Goal: Task Accomplishment & Management: Manage account settings

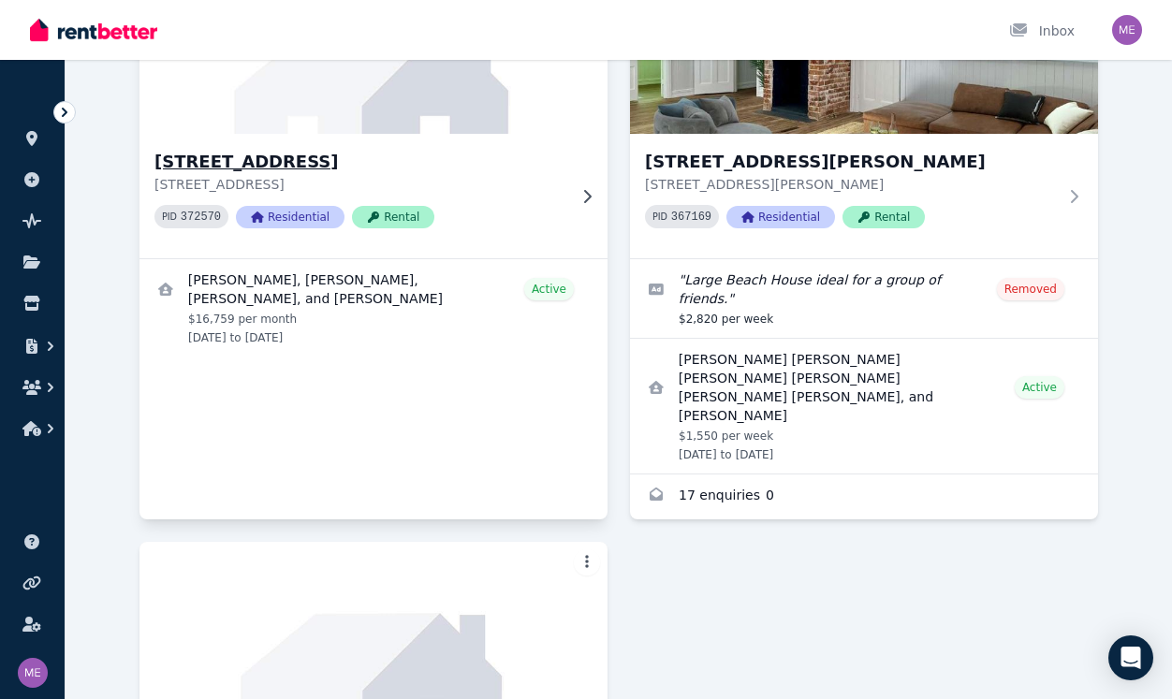
scroll to position [246, 0]
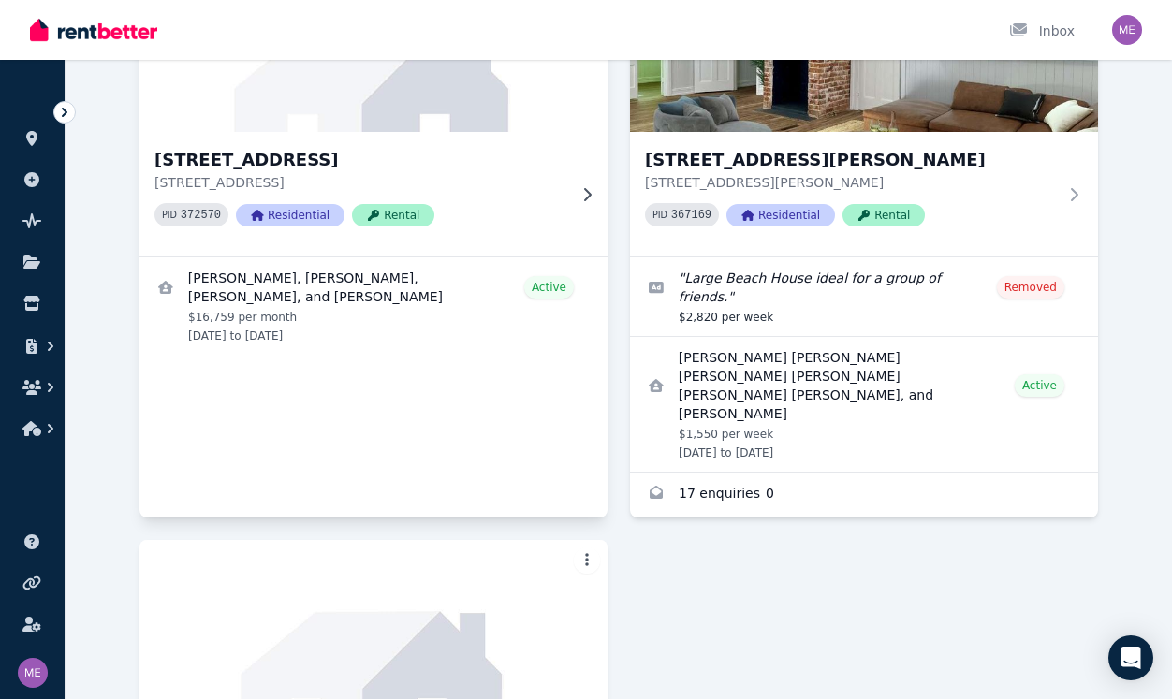
click at [313, 160] on h3 "[STREET_ADDRESS]" at bounding box center [360, 160] width 412 height 26
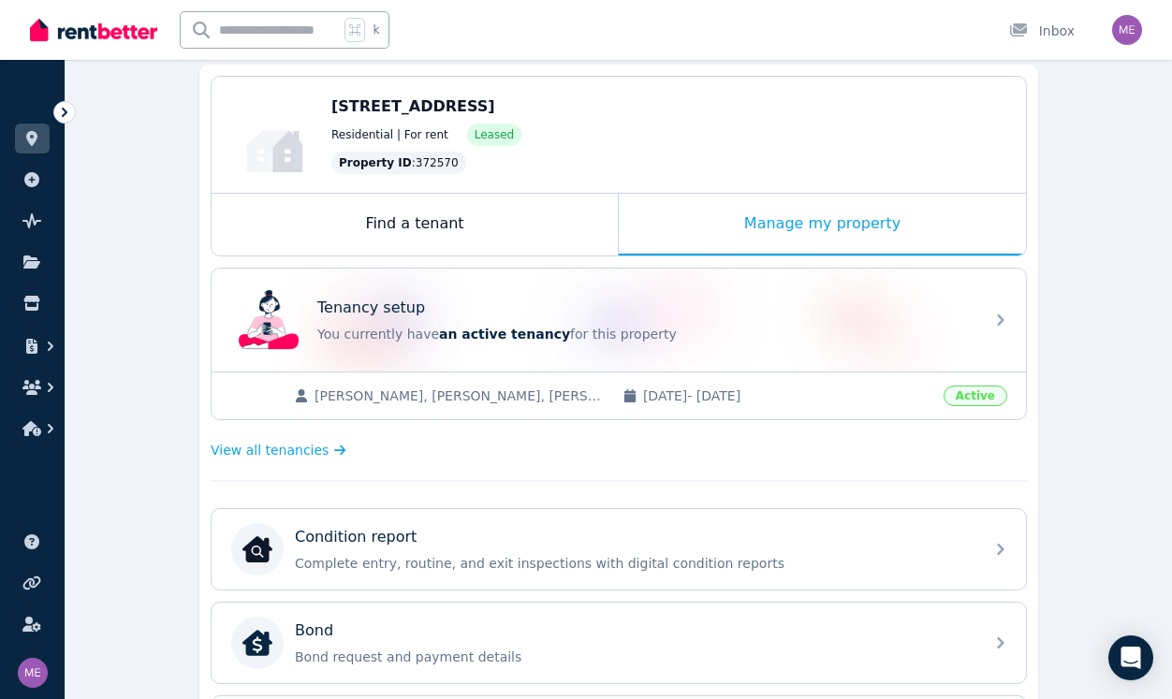
scroll to position [174, 0]
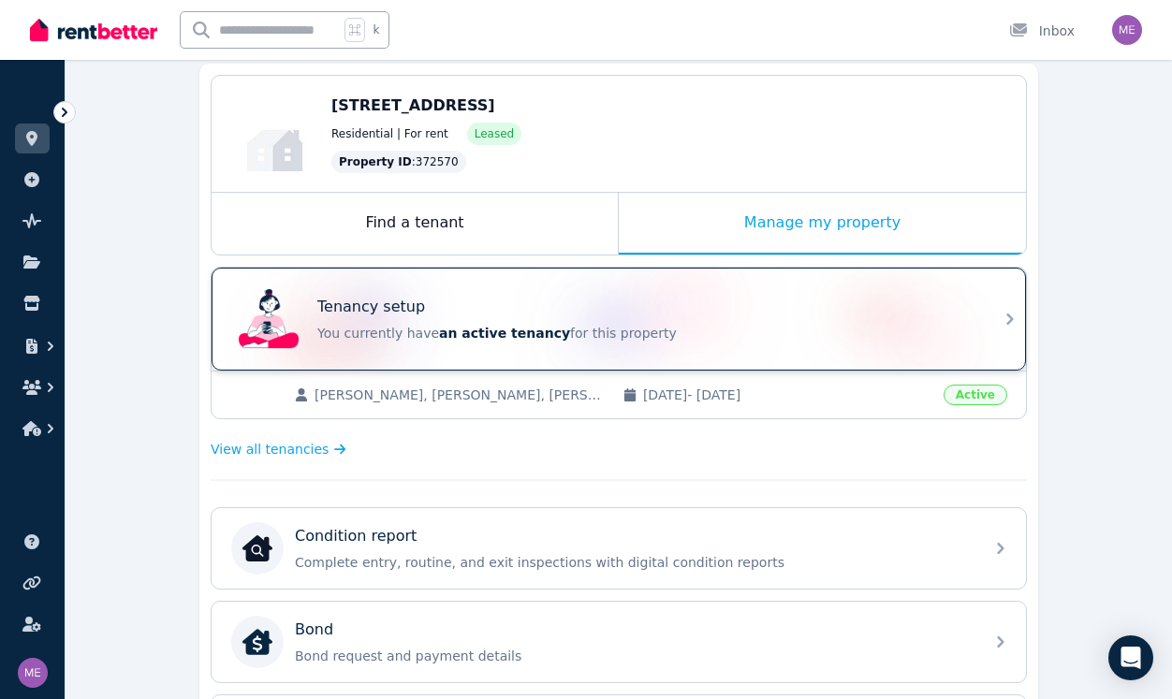
click at [711, 329] on p "You currently have an active tenancy for this property" at bounding box center [644, 333] width 655 height 19
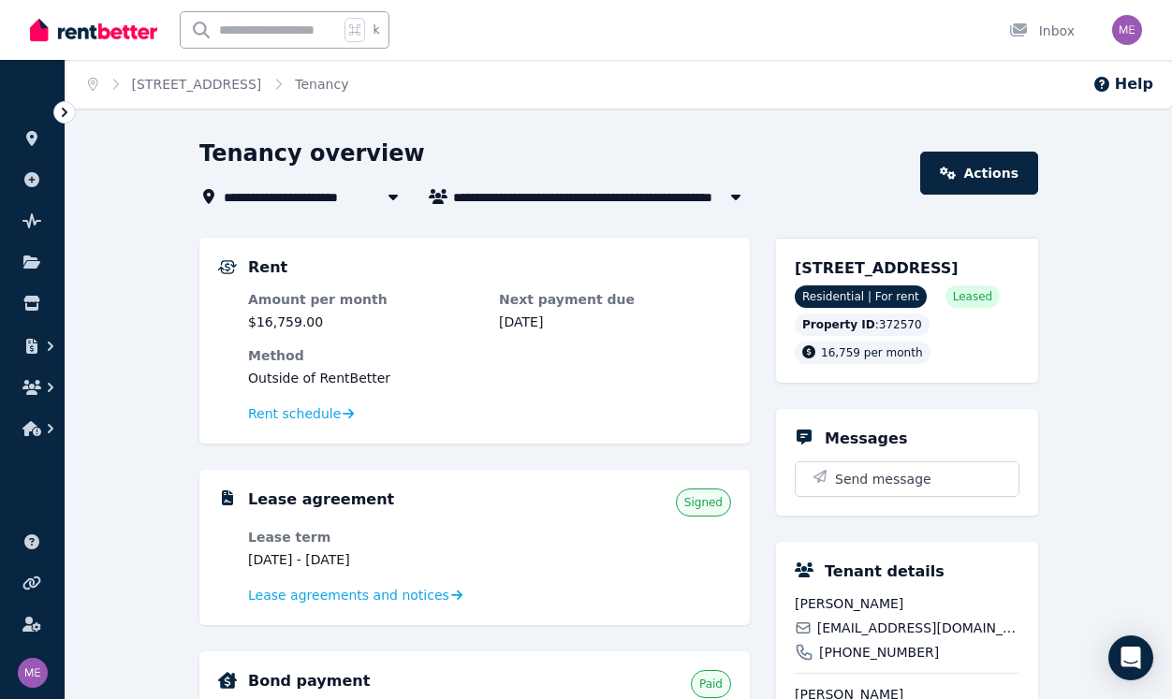
click at [735, 198] on icon "button" at bounding box center [735, 198] width 9 height 6
type input "**********"
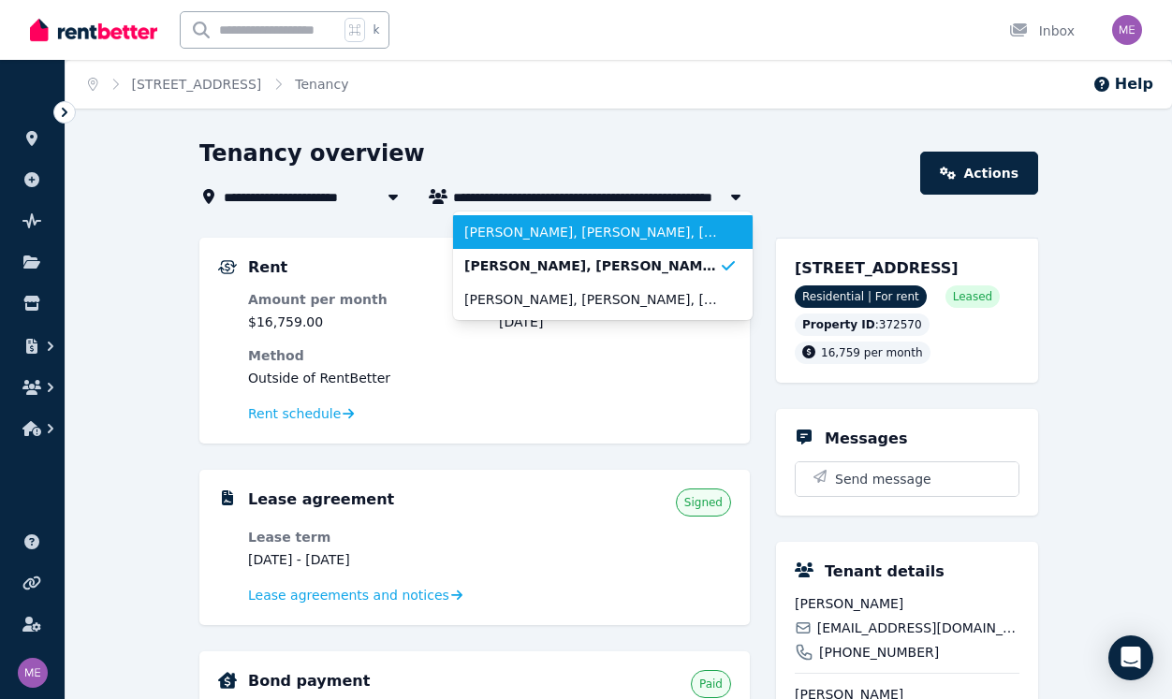
click at [626, 227] on span "[PERSON_NAME], [PERSON_NAME], [PERSON_NAME], [PERSON_NAME], [PERSON_NAME], and …" at bounding box center [591, 232] width 255 height 19
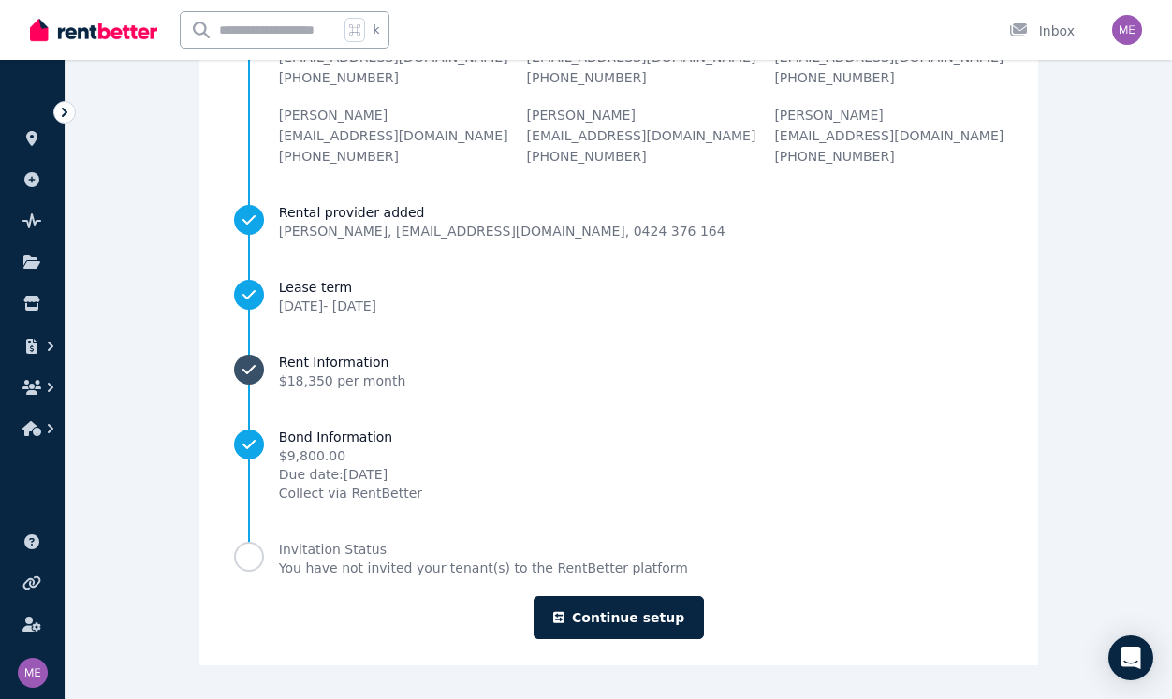
scroll to position [256, 0]
click at [600, 614] on link "Continue setup" at bounding box center [619, 617] width 170 height 43
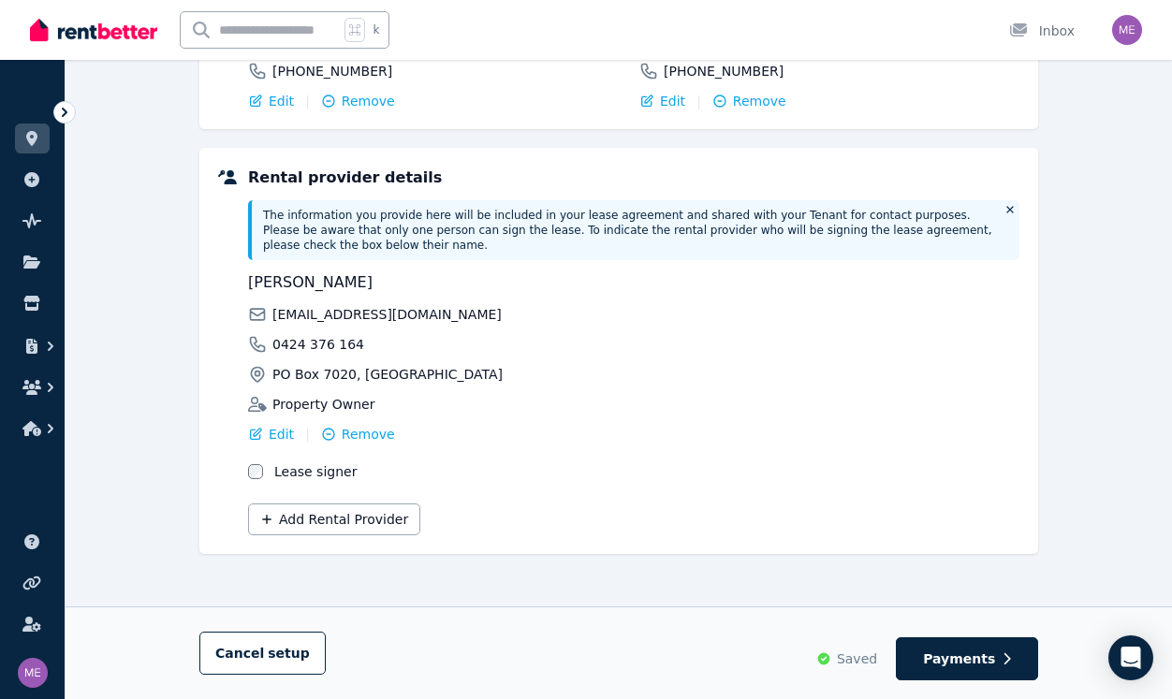
scroll to position [608, 0]
click at [966, 653] on span "Payments" at bounding box center [959, 659] width 72 height 19
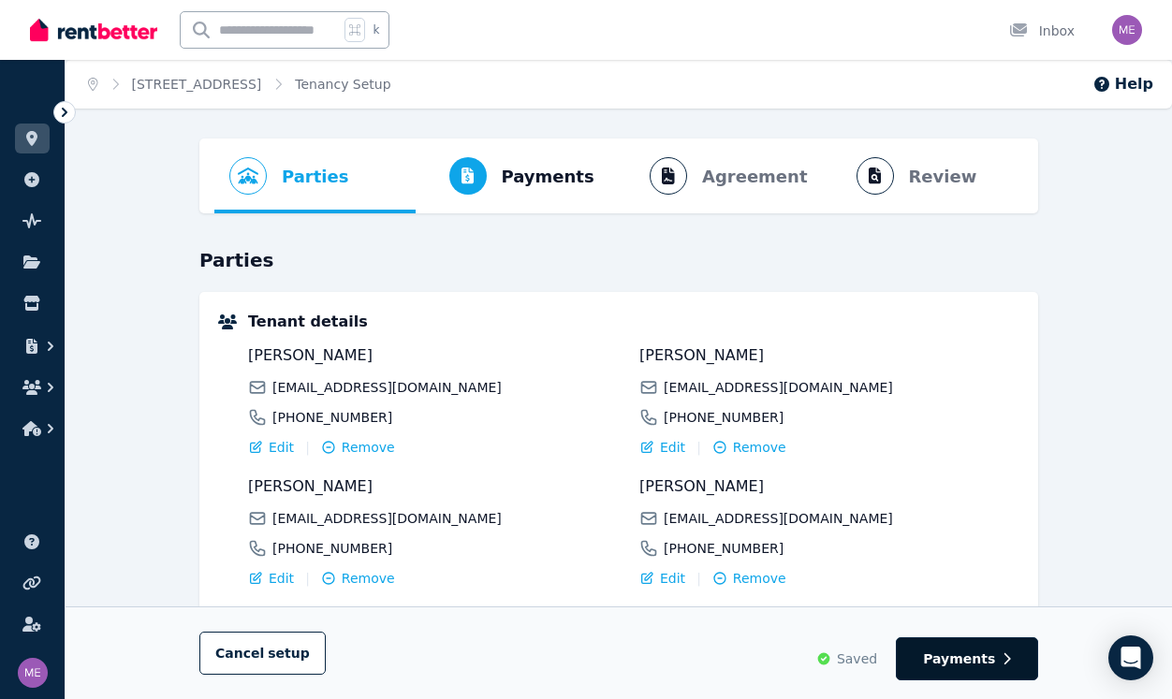
select select "*******"
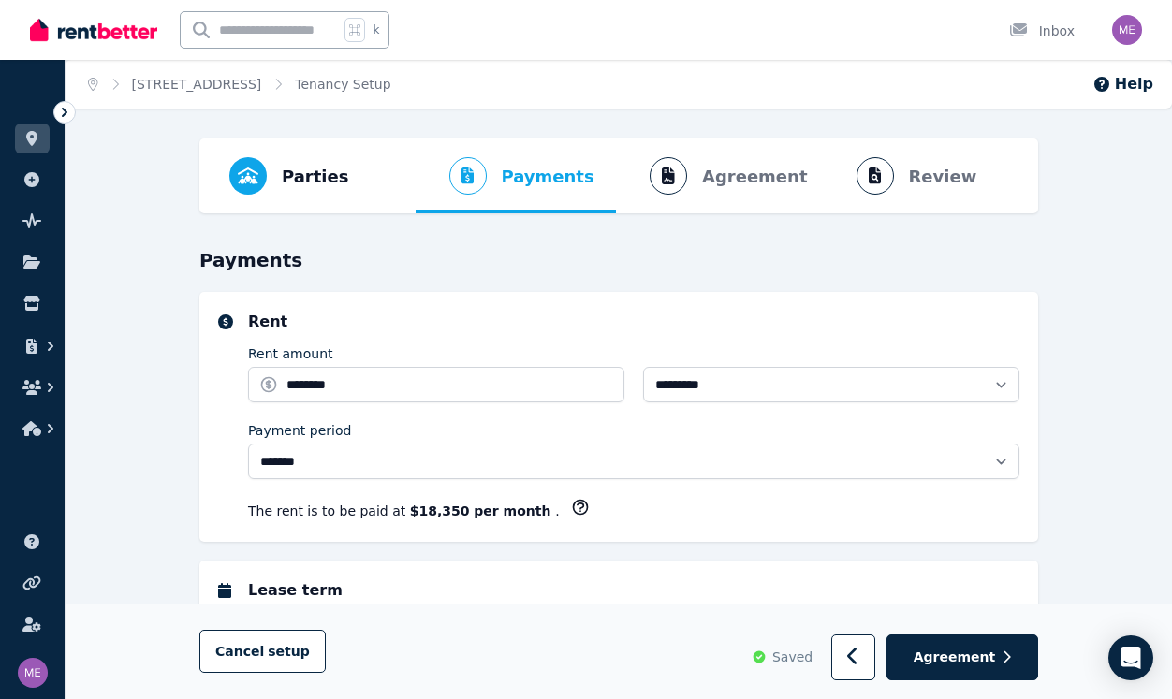
select select "**********"
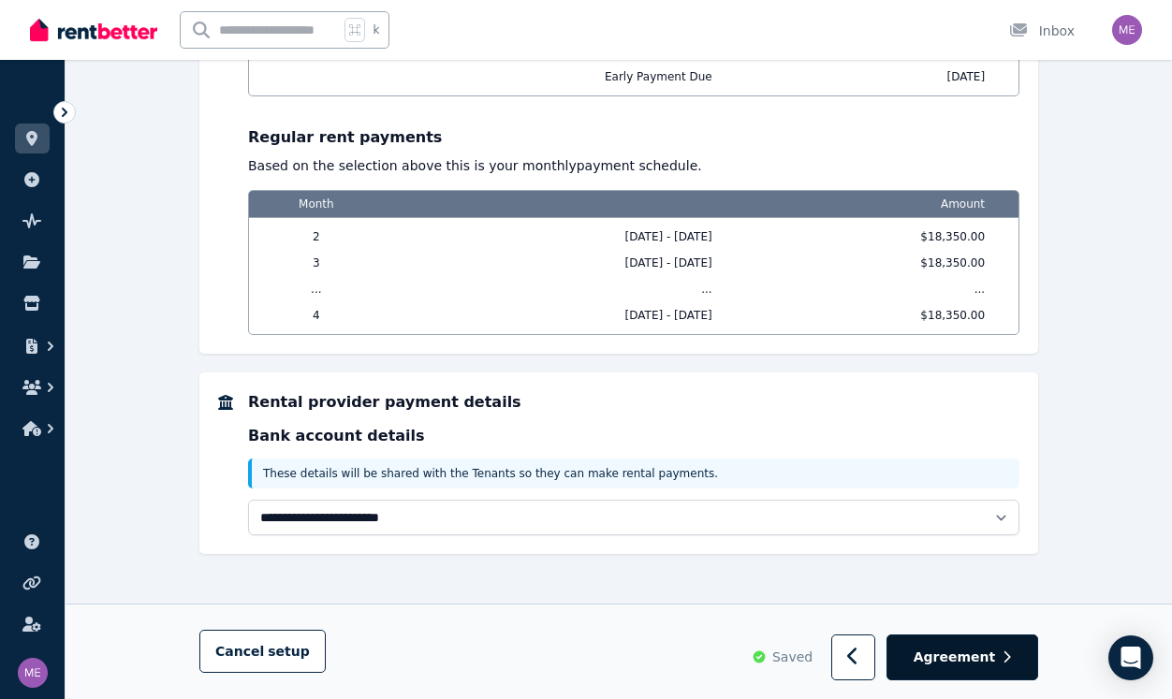
scroll to position [1985, 0]
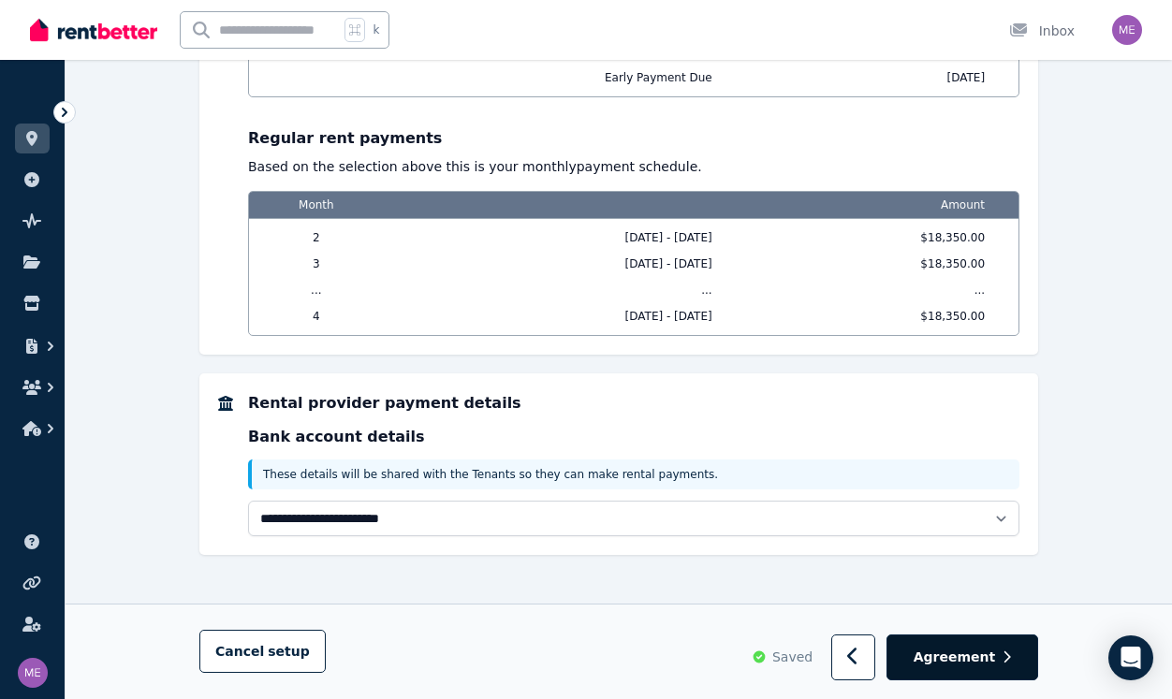
click at [953, 660] on span "Agreement" at bounding box center [955, 658] width 82 height 19
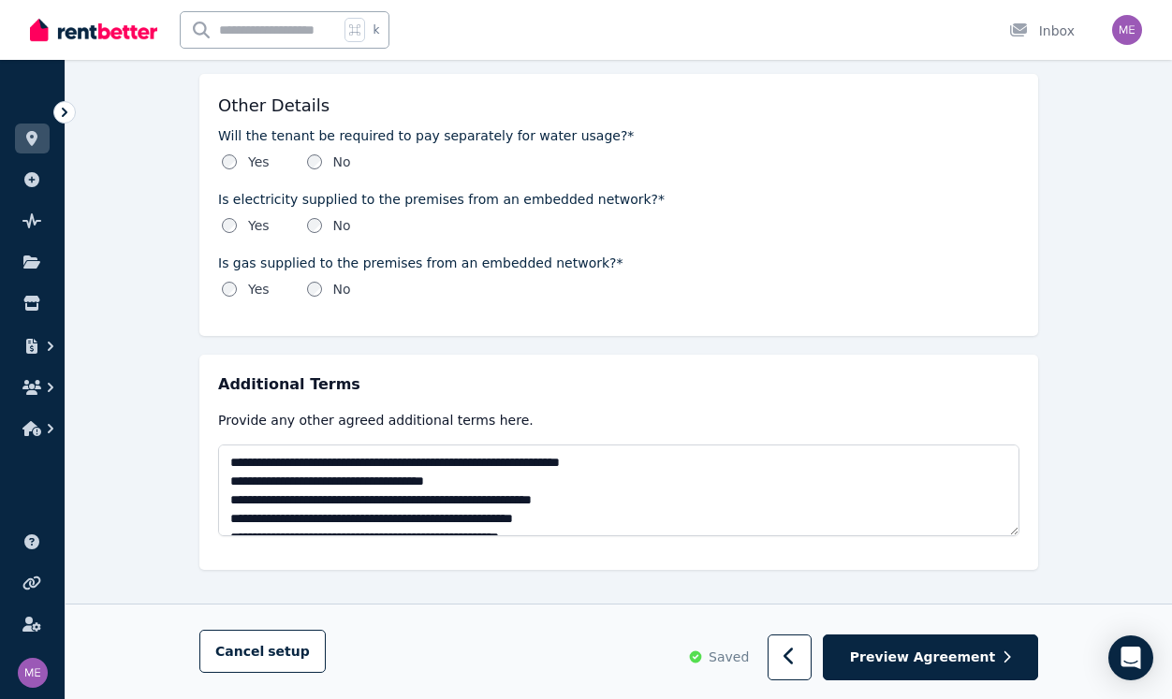
scroll to position [2193, 0]
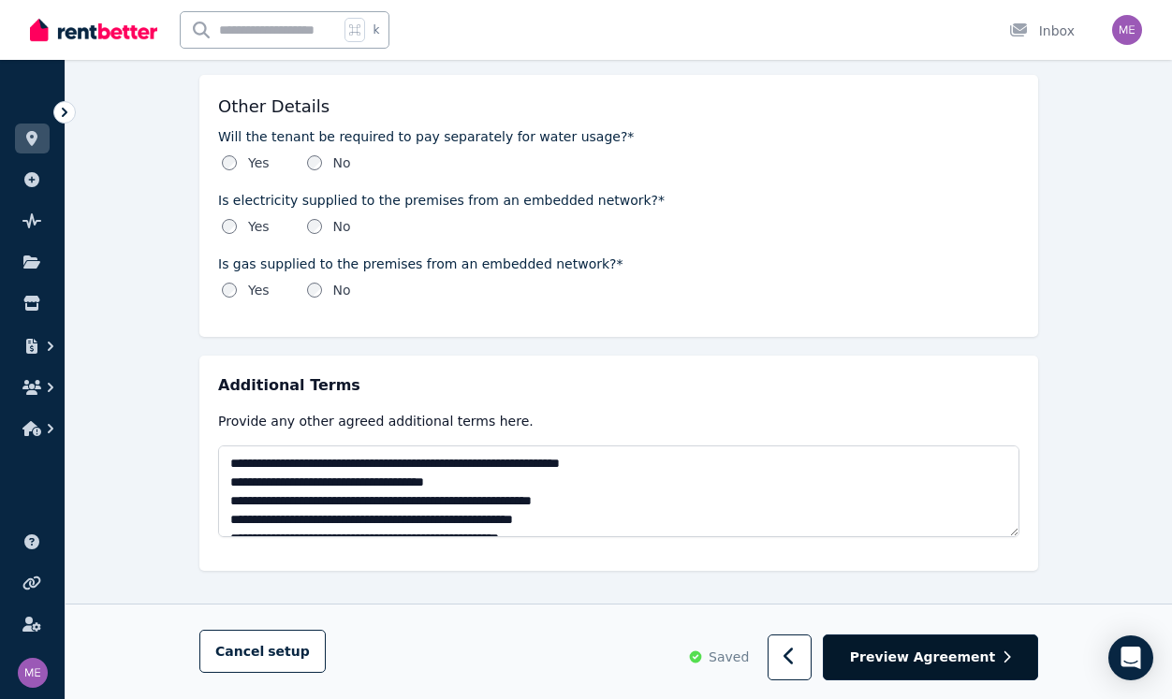
click at [924, 651] on span "Preview Agreement" at bounding box center [922, 658] width 145 height 19
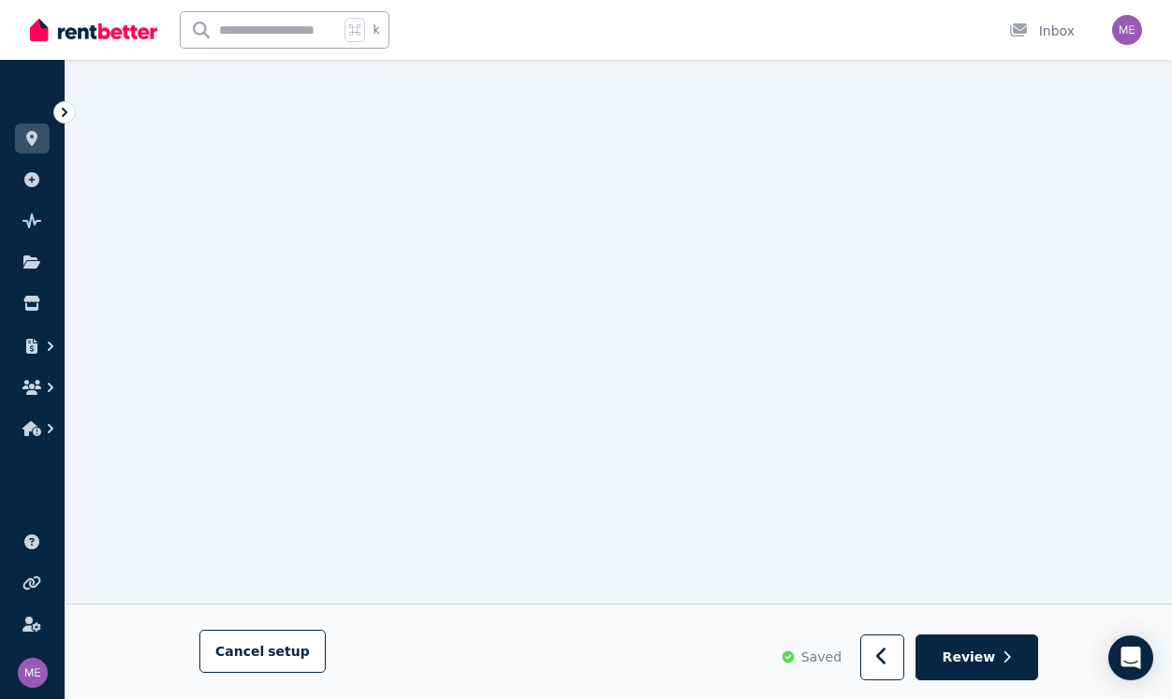
scroll to position [22936, 0]
click at [978, 651] on span "Review" at bounding box center [969, 658] width 53 height 19
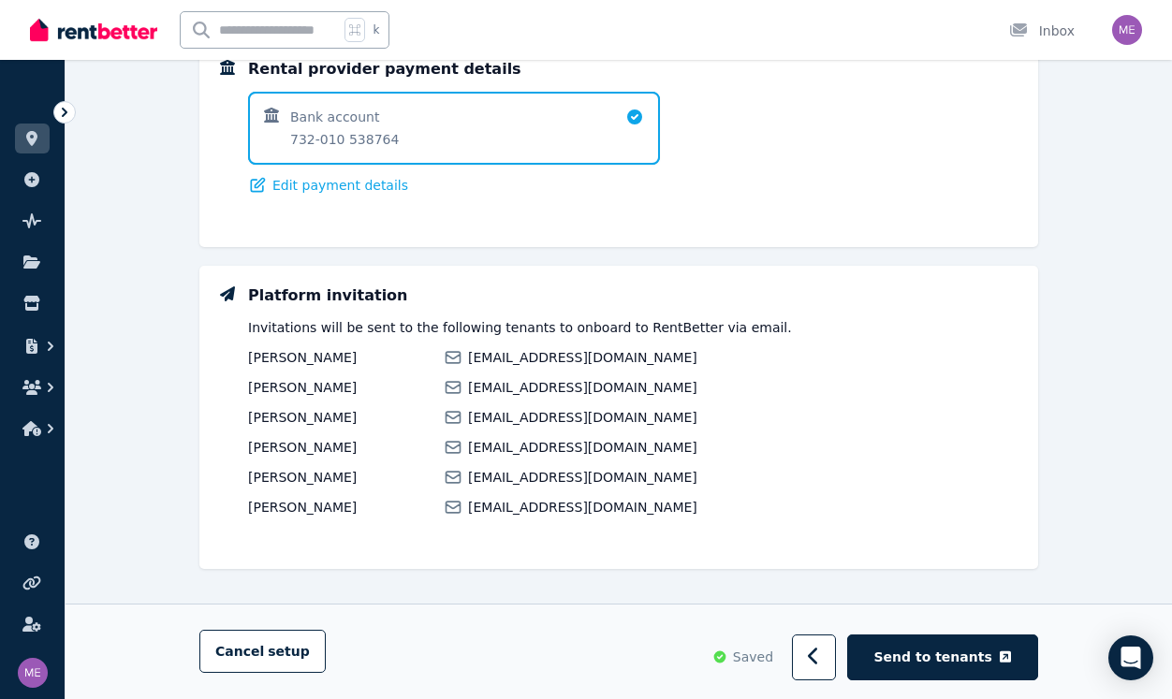
scroll to position [1528, 0]
click at [935, 657] on span "Send to tenants" at bounding box center [933, 658] width 118 height 19
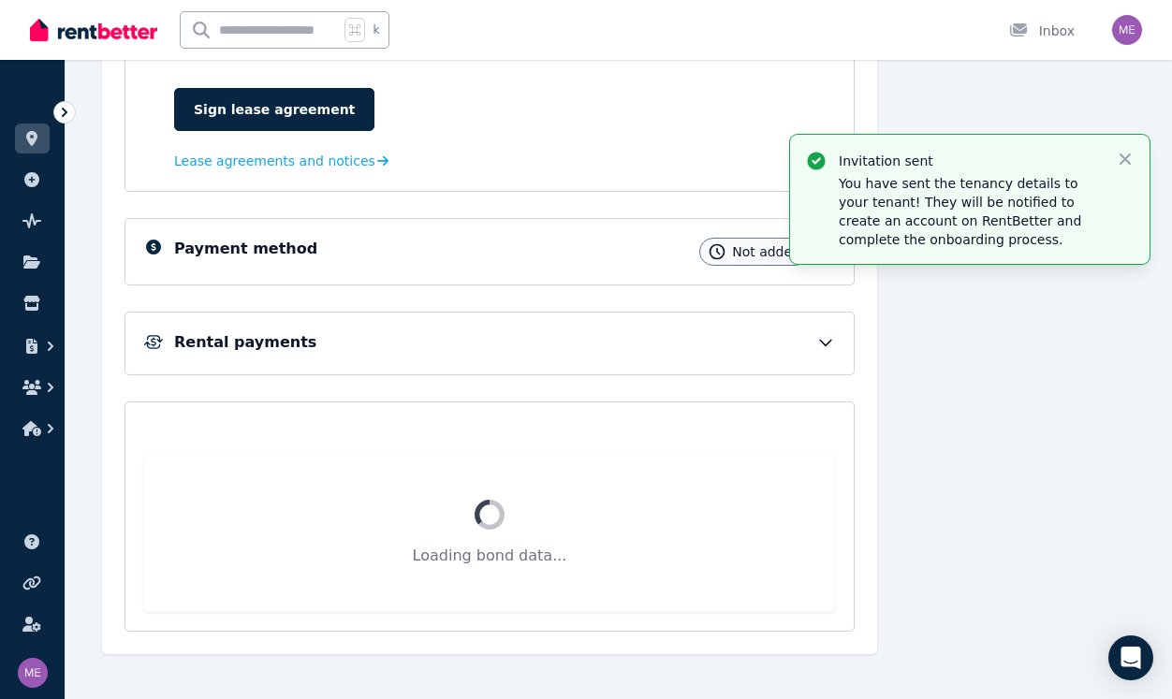
scroll to position [480, 0]
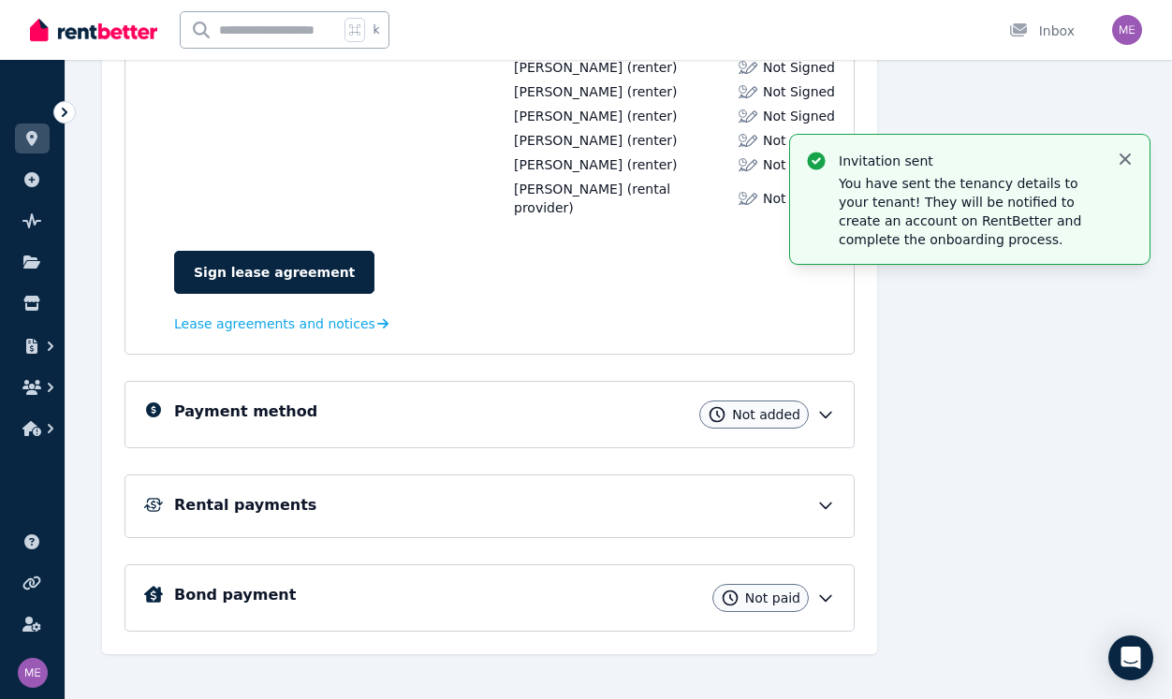
click at [1122, 158] on icon "button" at bounding box center [1125, 159] width 19 height 19
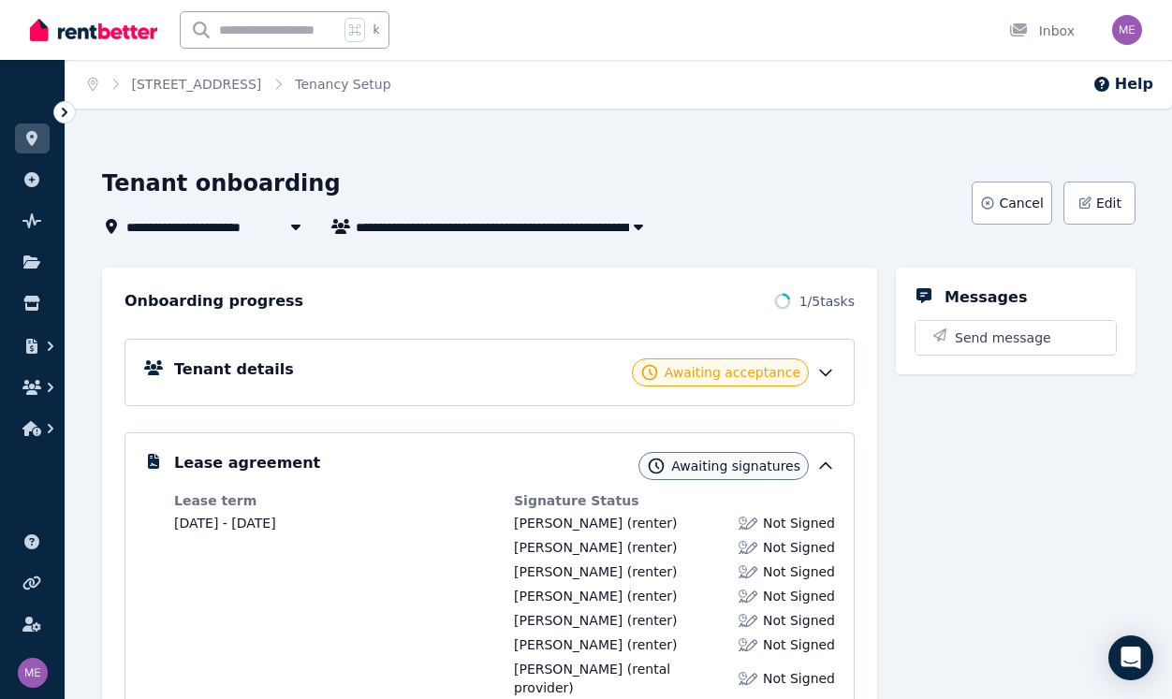
scroll to position [0, 0]
click at [219, 226] on span "[STREET_ADDRESS]" at bounding box center [204, 226] width 156 height 22
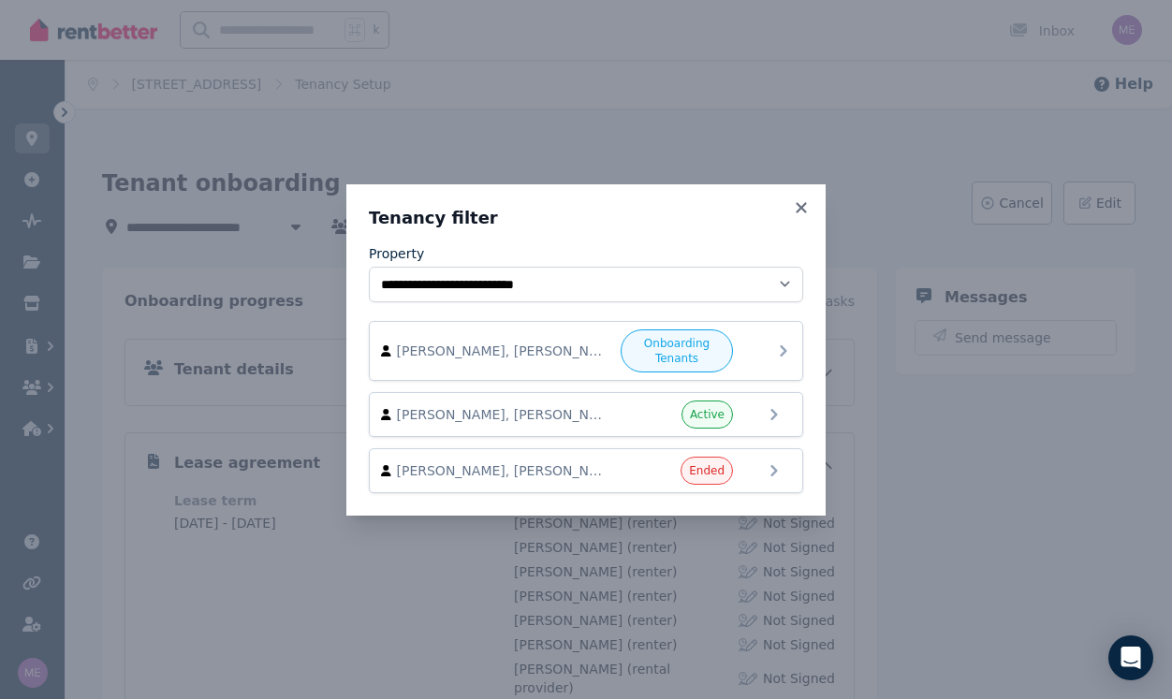
click at [522, 359] on span "[PERSON_NAME], [PERSON_NAME], [PERSON_NAME], [PERSON_NAME], [PERSON_NAME], and …" at bounding box center [503, 351] width 213 height 19
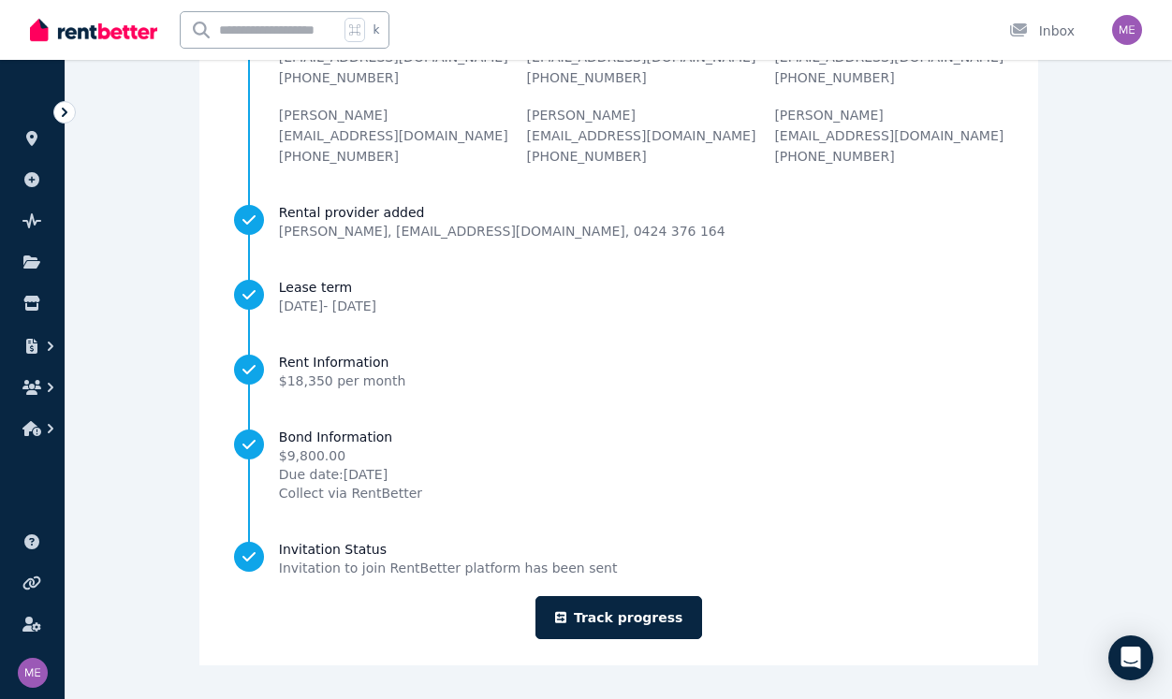
scroll to position [256, 0]
click at [620, 623] on link "Track progress" at bounding box center [619, 617] width 168 height 43
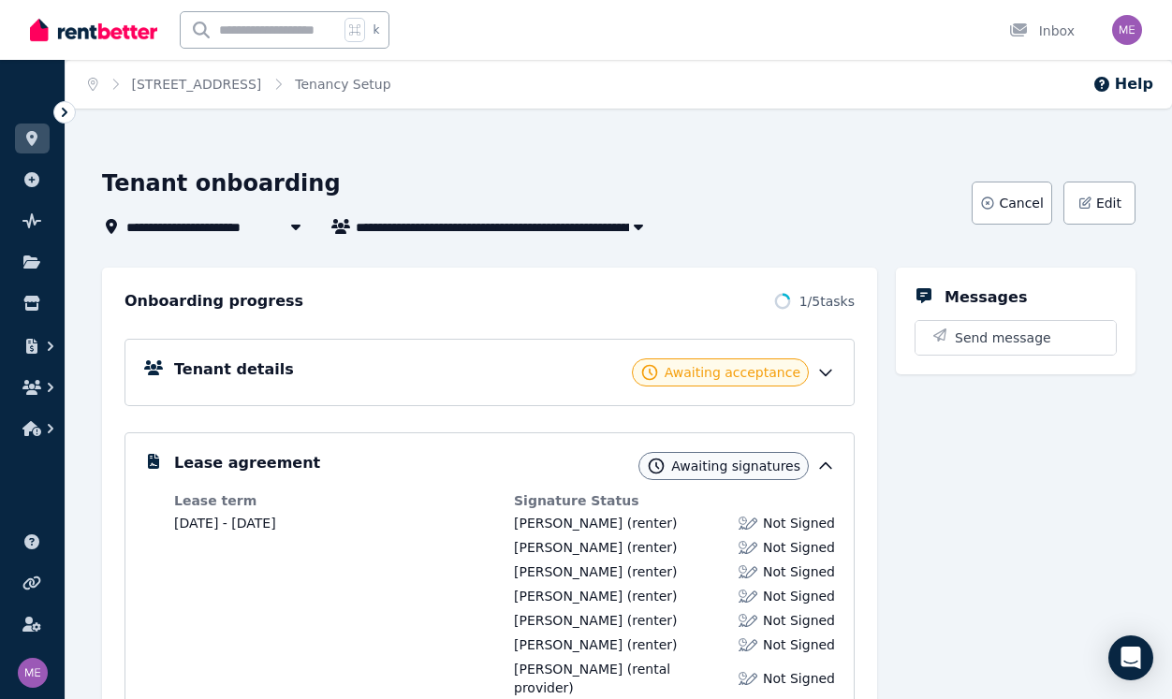
click at [823, 376] on icon at bounding box center [825, 372] width 19 height 19
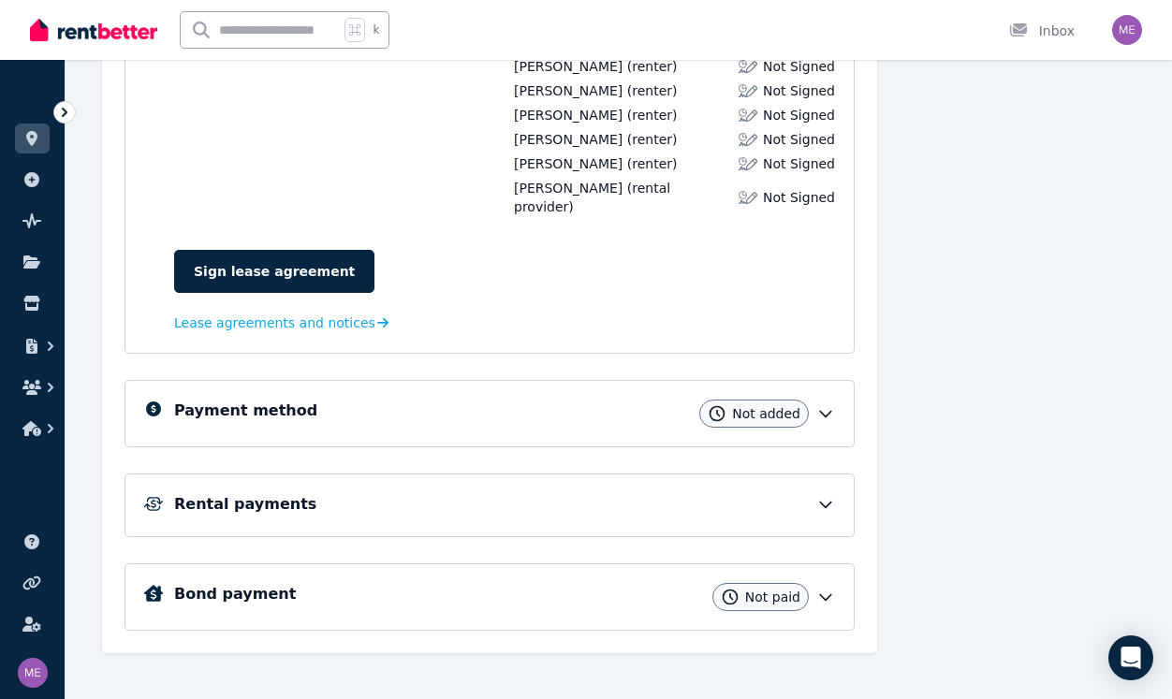
scroll to position [834, 0]
click at [824, 405] on icon at bounding box center [825, 414] width 19 height 19
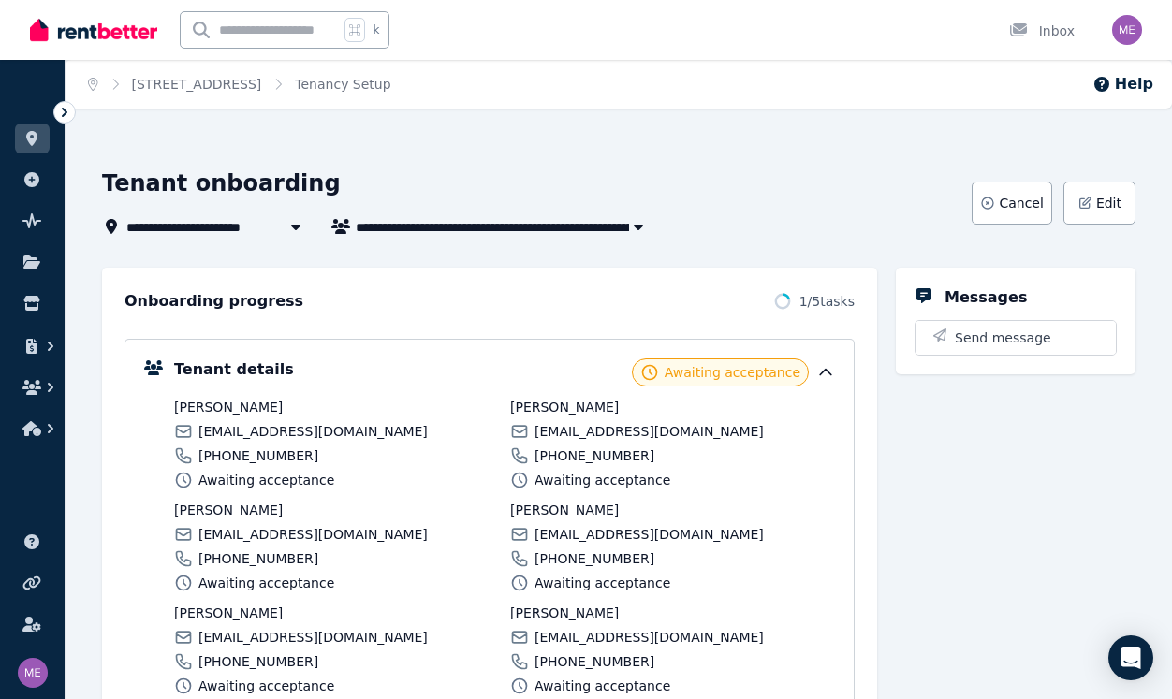
scroll to position [0, 0]
